Goal: Task Accomplishment & Management: Manage account settings

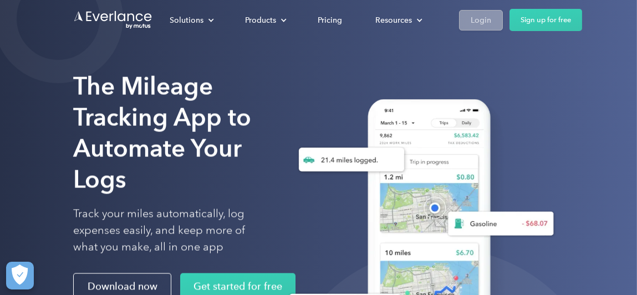
click at [479, 21] on div "Login" at bounding box center [481, 20] width 21 height 14
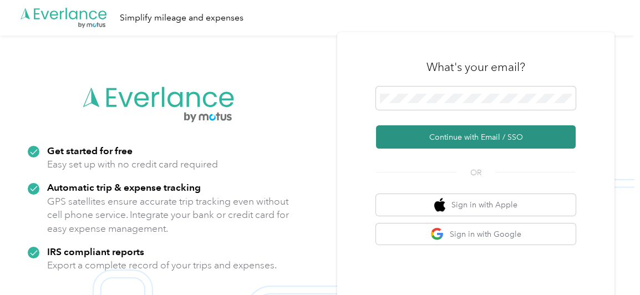
click at [454, 138] on button "Continue with Email / SSO" at bounding box center [476, 136] width 200 height 23
click at [474, 137] on button "Continue with Email / SSO" at bounding box center [476, 136] width 200 height 23
